Goal: Book appointment/travel/reservation

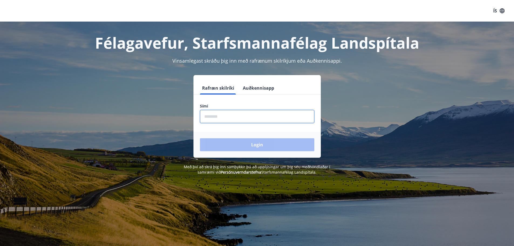
click at [236, 115] on input "phone" at bounding box center [257, 116] width 114 height 13
type input "********"
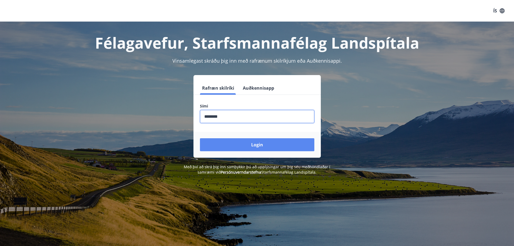
click at [258, 146] on button "Login" at bounding box center [257, 144] width 114 height 13
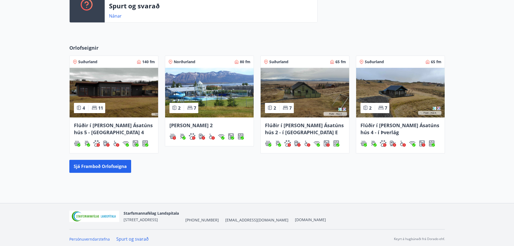
scroll to position [206, 0]
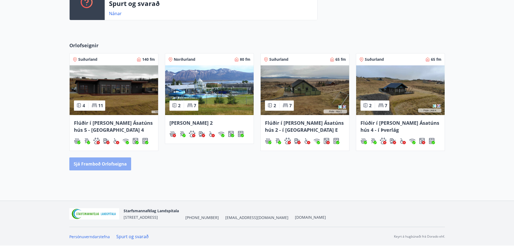
click at [93, 161] on button "Sjá framboð orlofseigna" at bounding box center [100, 163] width 62 height 13
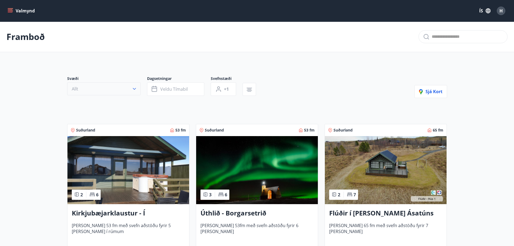
click at [134, 87] on icon "button" at bounding box center [134, 88] width 5 height 5
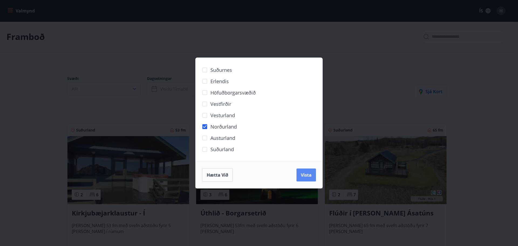
click at [302, 173] on span "Vista" at bounding box center [306, 175] width 11 height 6
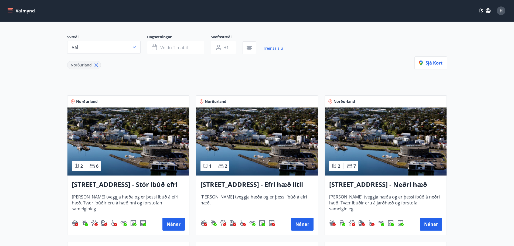
scroll to position [54, 0]
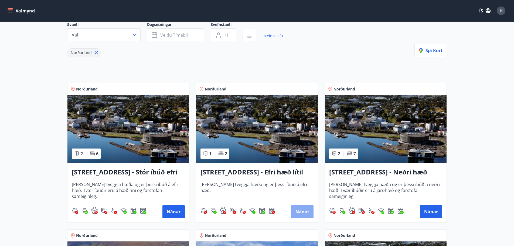
click at [304, 210] on button "Nánar" at bounding box center [302, 211] width 22 height 13
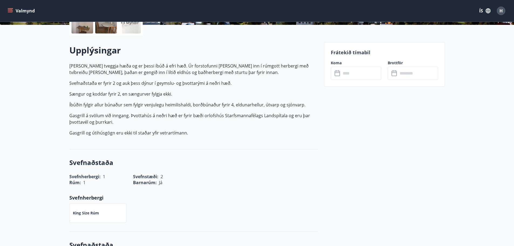
scroll to position [27, 0]
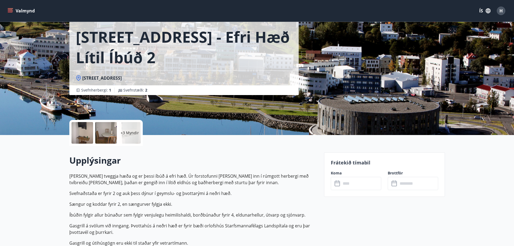
click at [336, 183] on icon at bounding box center [336, 182] width 5 height 1
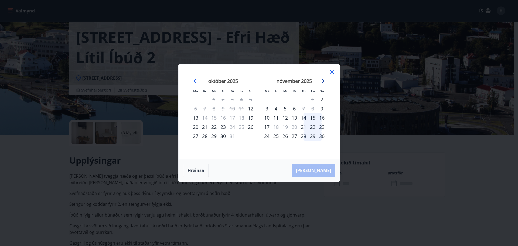
click at [321, 81] on icon "Move forward to switch to the next month." at bounding box center [322, 81] width 4 height 4
click at [196, 81] on icon "Move backward to switch to the previous month." at bounding box center [196, 81] width 4 height 4
click at [241, 126] on div "27" at bounding box center [241, 126] width 9 height 9
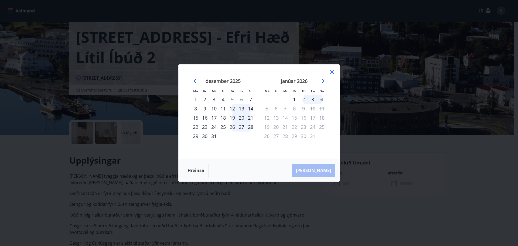
click at [249, 126] on div "28" at bounding box center [250, 126] width 9 height 9
click at [196, 135] on div "29" at bounding box center [195, 135] width 9 height 9
click at [234, 127] on div "26" at bounding box center [232, 126] width 9 height 9
click at [196, 127] on div "22" at bounding box center [195, 126] width 9 height 9
drag, startPoint x: 223, startPoint y: 126, endPoint x: 227, endPoint y: 126, distance: 3.8
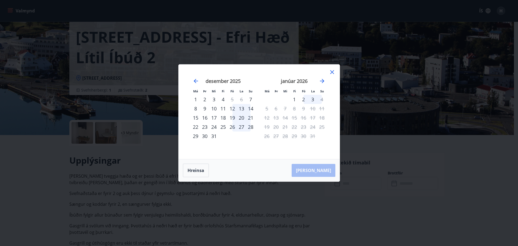
click at [224, 126] on div "25" at bounding box center [222, 126] width 9 height 9
click at [328, 171] on div "Hreinsa Taka Frá" at bounding box center [259, 170] width 161 height 22
click at [302, 99] on div "2" at bounding box center [303, 99] width 9 height 9
click at [308, 98] on tr "1 2 3 4" at bounding box center [294, 99] width 64 height 9
click at [316, 98] on div "3" at bounding box center [312, 99] width 9 height 9
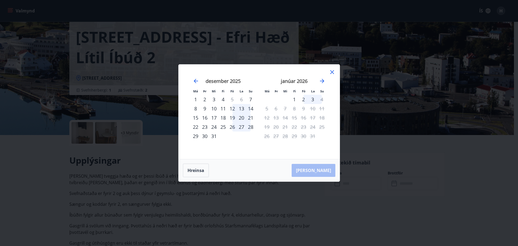
click at [228, 120] on div "19" at bounding box center [232, 117] width 9 height 9
click at [194, 82] on icon "Move backward to switch to the previous month." at bounding box center [196, 81] width 6 height 6
click at [240, 126] on div "22" at bounding box center [241, 126] width 9 height 9
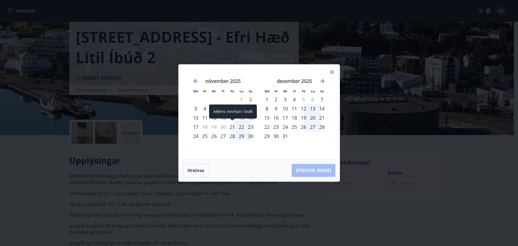
click at [231, 124] on div "21" at bounding box center [232, 126] width 9 height 9
click at [240, 125] on div "22" at bounding box center [241, 126] width 9 height 9
click at [193, 169] on button "Hreinsa" at bounding box center [196, 169] width 26 height 13
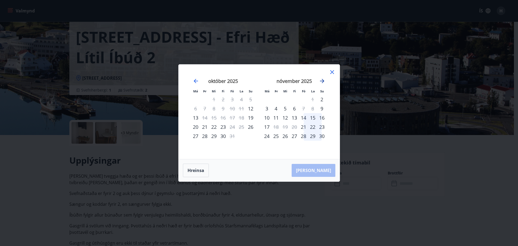
click at [323, 80] on icon "Move forward to switch to the next month." at bounding box center [322, 81] width 4 height 4
click at [303, 125] on div "26" at bounding box center [303, 126] width 9 height 9
click at [322, 82] on icon "Move forward to switch to the next month." at bounding box center [322, 81] width 6 height 6
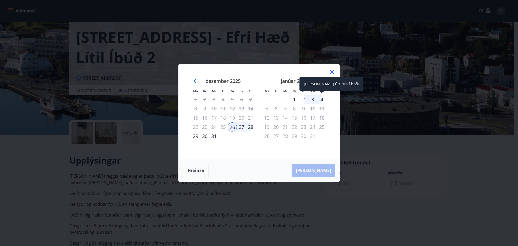
click at [322, 98] on div "4" at bounding box center [321, 99] width 9 height 9
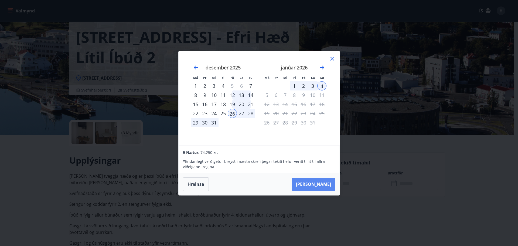
click at [322, 184] on button "Taka Frá" at bounding box center [313, 183] width 44 height 13
click at [242, 111] on div "27" at bounding box center [241, 113] width 9 height 9
click at [241, 112] on div "27" at bounding box center [241, 113] width 9 height 9
click at [229, 114] on div "26" at bounding box center [232, 113] width 9 height 9
click at [231, 112] on div "26" at bounding box center [232, 113] width 9 height 9
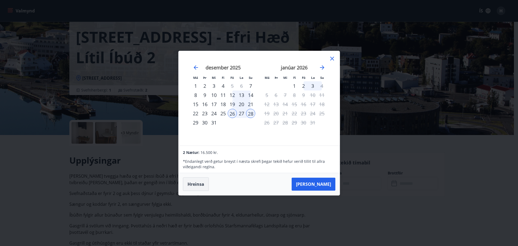
drag, startPoint x: 200, startPoint y: 183, endPoint x: 210, endPoint y: 169, distance: 17.1
click at [201, 183] on button "Hreinsa" at bounding box center [196, 183] width 26 height 13
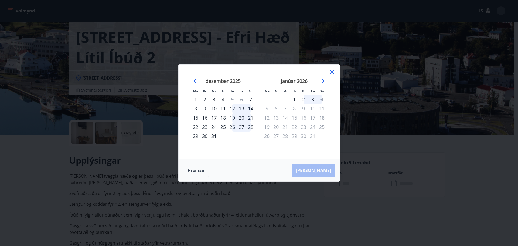
click at [195, 135] on div "29" at bounding box center [195, 135] width 9 height 9
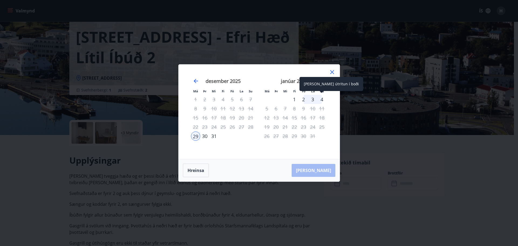
click at [322, 99] on div "4" at bounding box center [321, 99] width 9 height 9
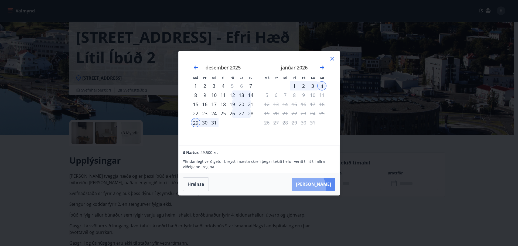
click at [324, 187] on button "Taka Frá" at bounding box center [313, 183] width 44 height 13
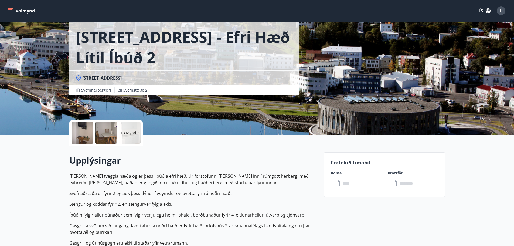
type input "******"
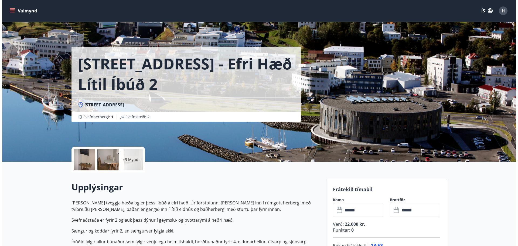
scroll to position [0, 0]
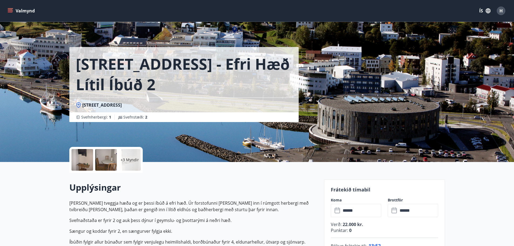
click at [131, 160] on p "+3 Myndir" at bounding box center [130, 159] width 18 height 5
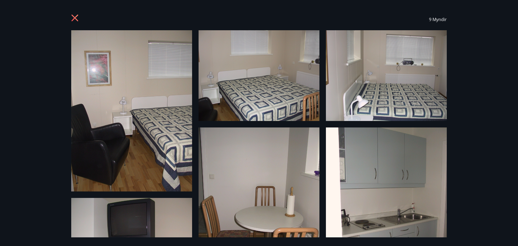
click at [73, 16] on icon at bounding box center [74, 18] width 7 height 7
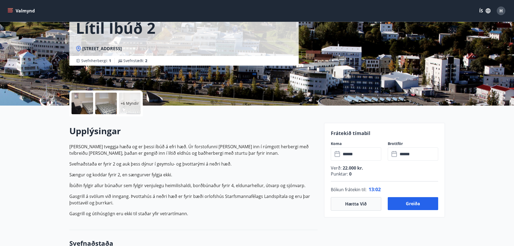
scroll to position [54, 0]
